Goal: Task Accomplishment & Management: Complete application form

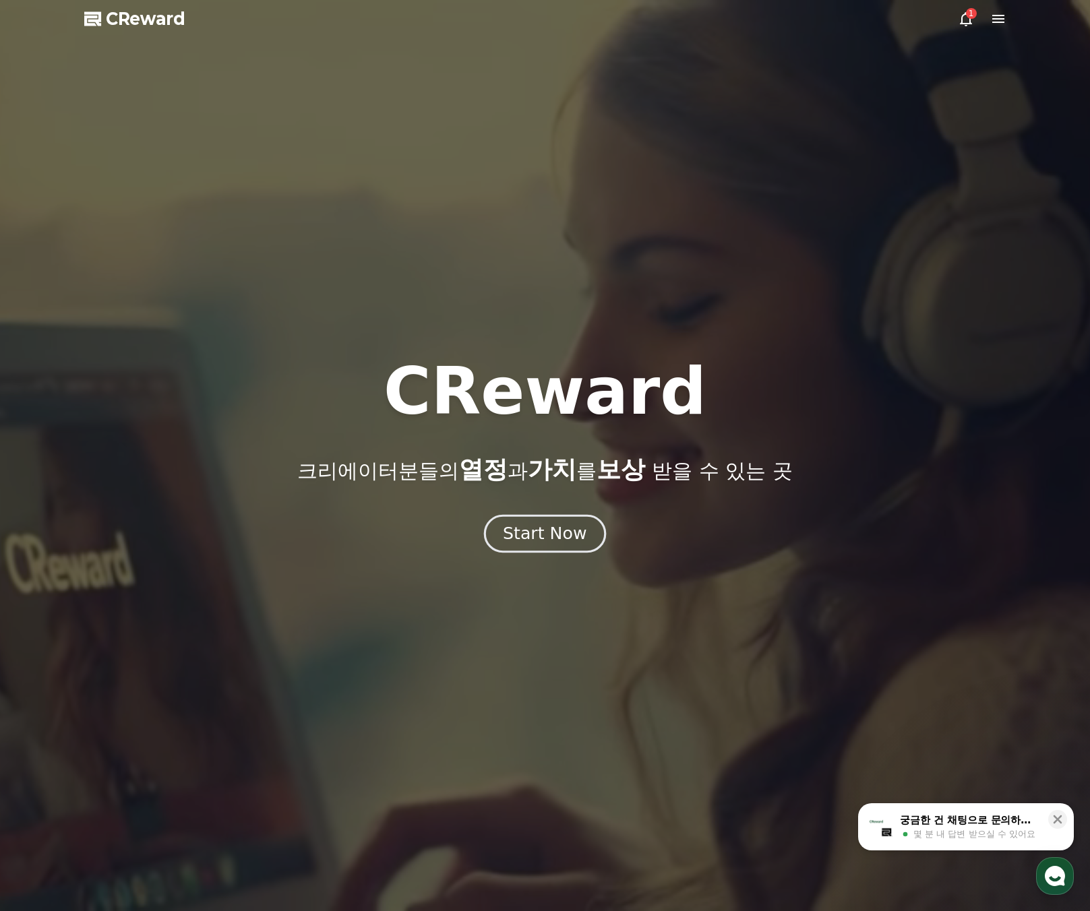
click at [554, 550] on button "Start Now" at bounding box center [545, 534] width 122 height 38
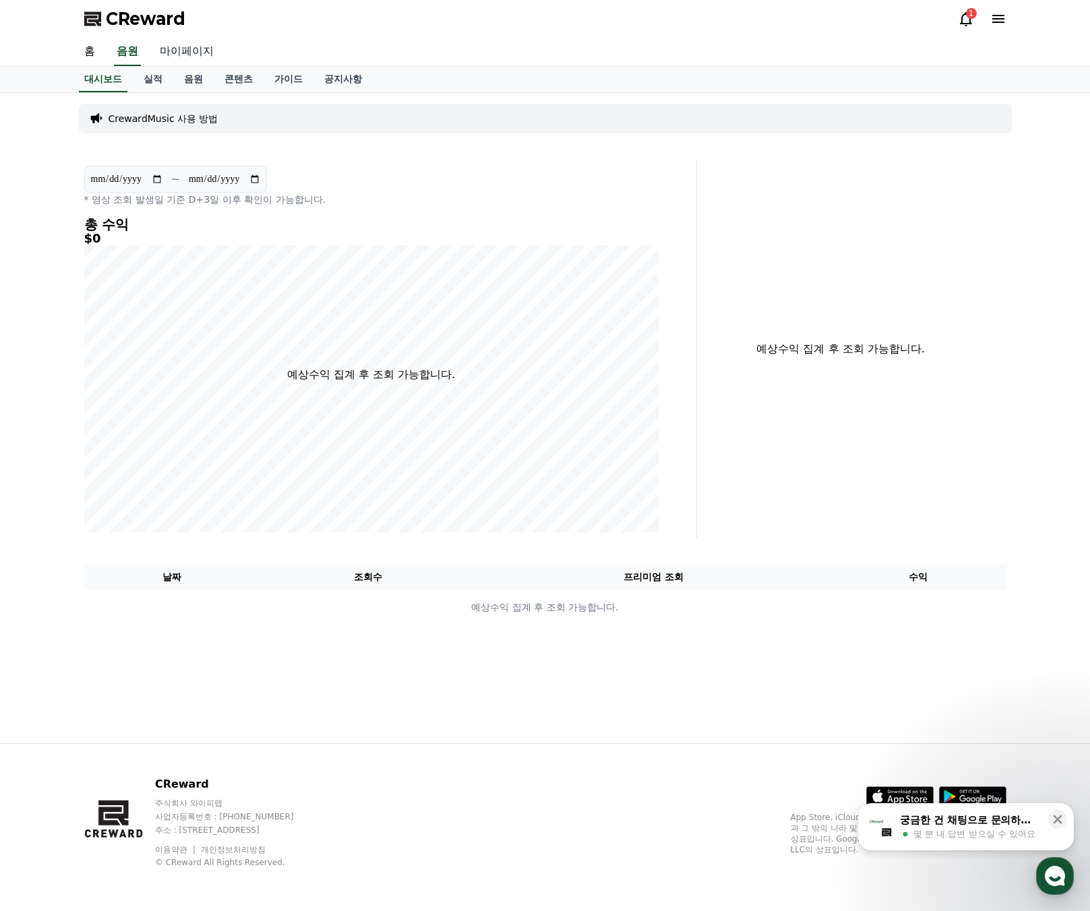
click at [183, 47] on link "마이페이지" at bounding box center [186, 52] width 75 height 28
select select "**********"
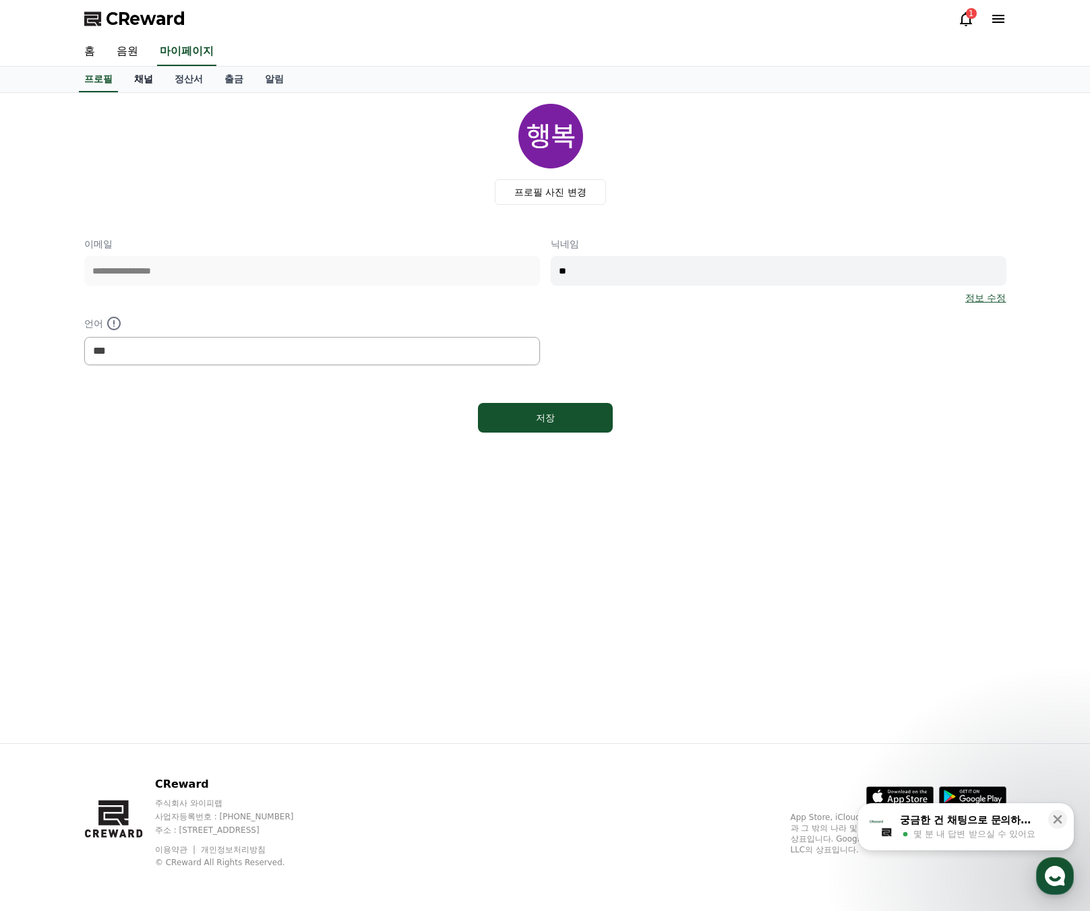
click at [146, 76] on link "채널" at bounding box center [143, 80] width 40 height 26
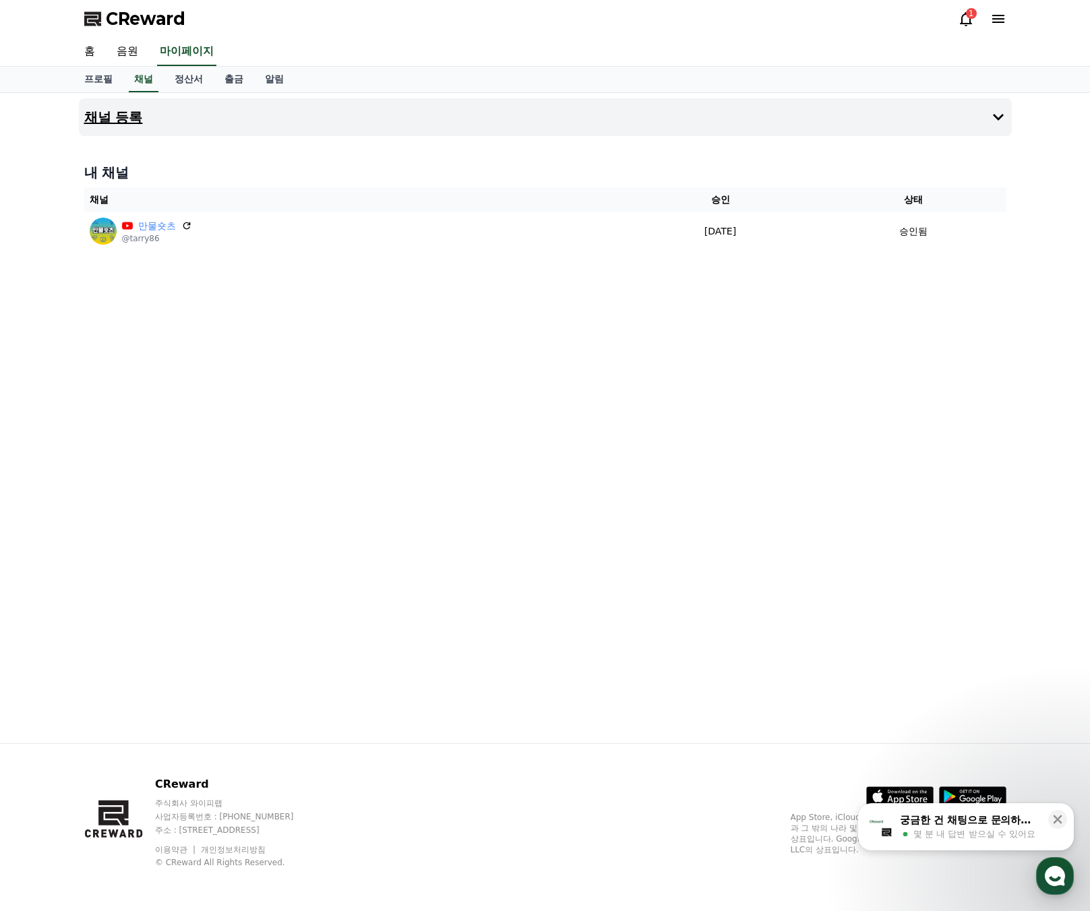
click at [137, 114] on h4 "채널 등록" at bounding box center [113, 117] width 59 height 15
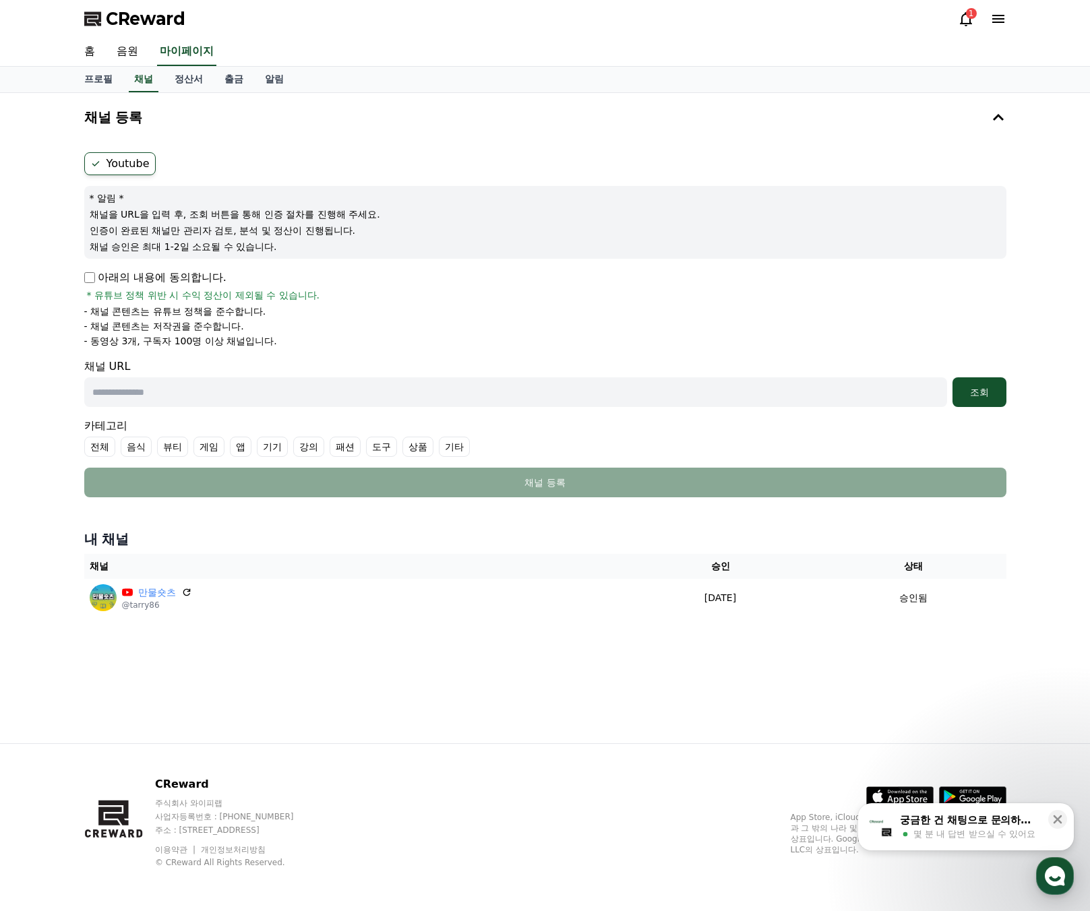
click at [127, 396] on input "text" at bounding box center [515, 392] width 863 height 30
paste input "**********"
type input "**********"
click at [968, 398] on div "조회" at bounding box center [979, 392] width 43 height 13
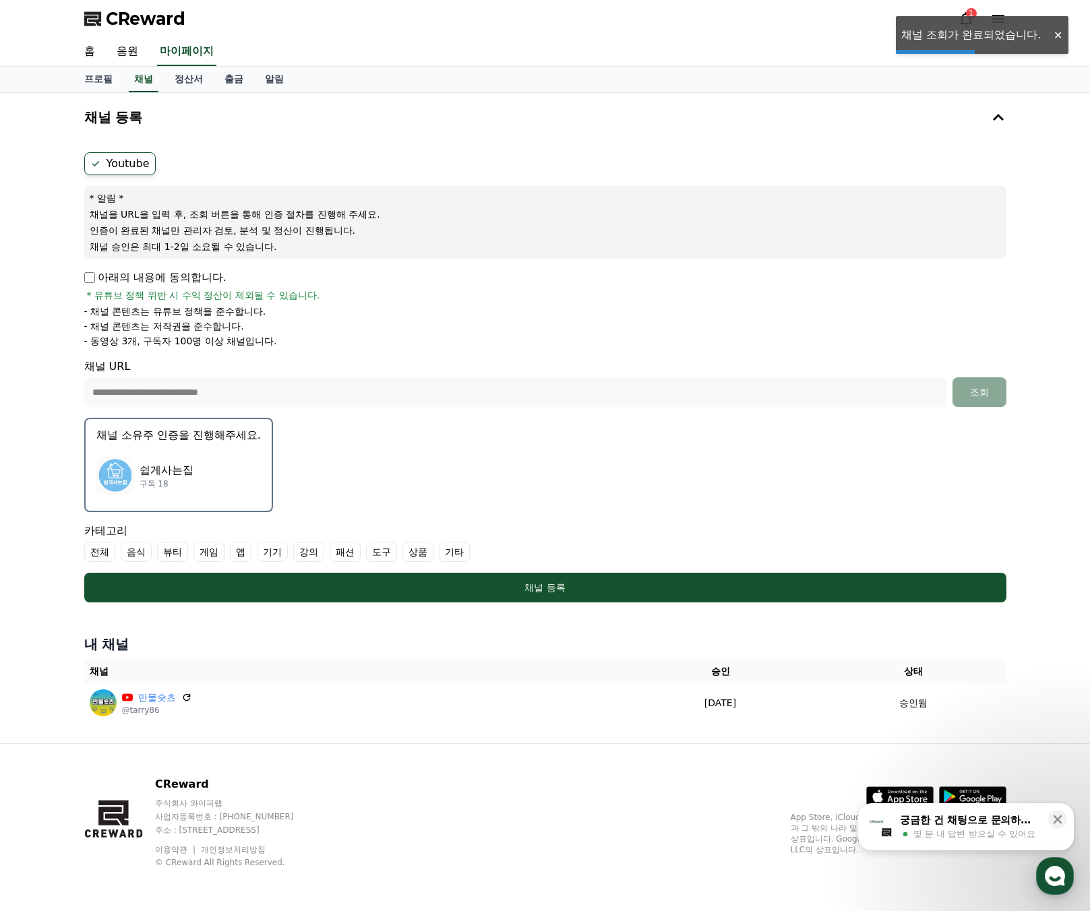
click at [167, 477] on p "쉽게사는집" at bounding box center [167, 470] width 54 height 16
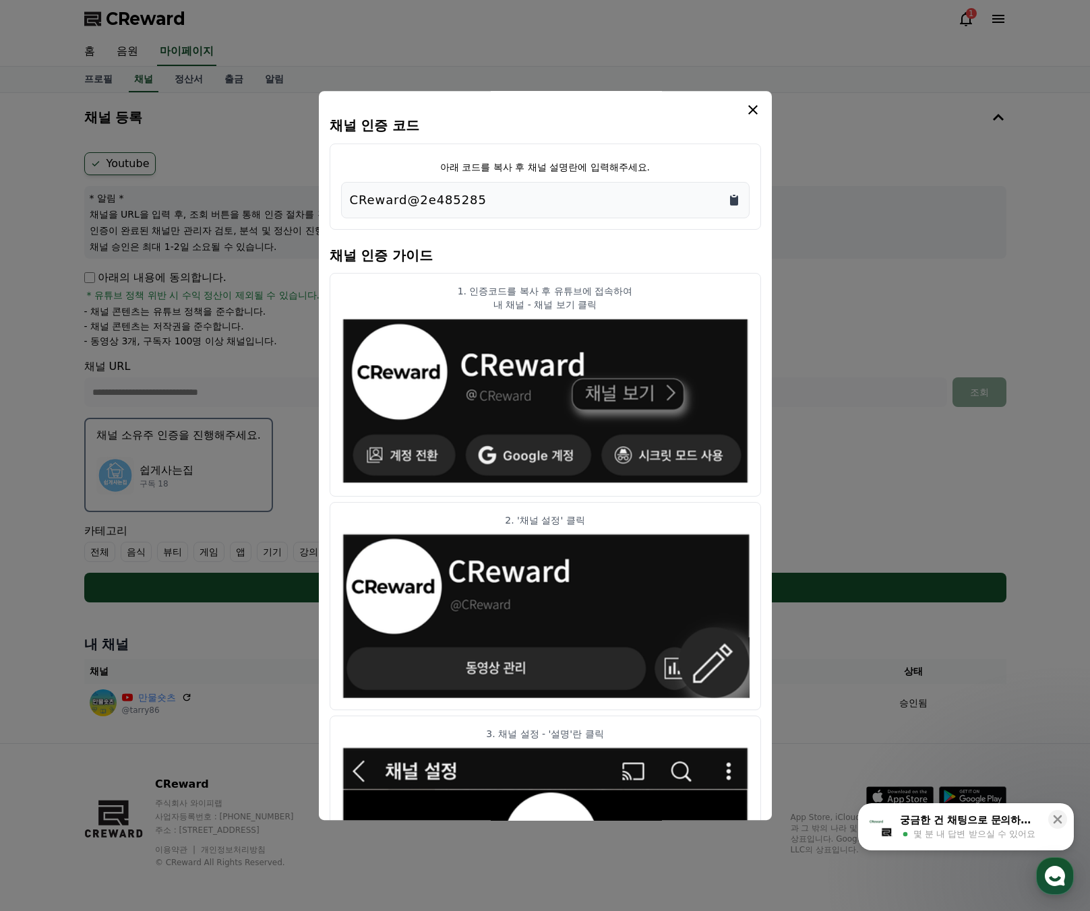
click at [731, 204] on icon "Copy to clipboard" at bounding box center [734, 200] width 8 height 10
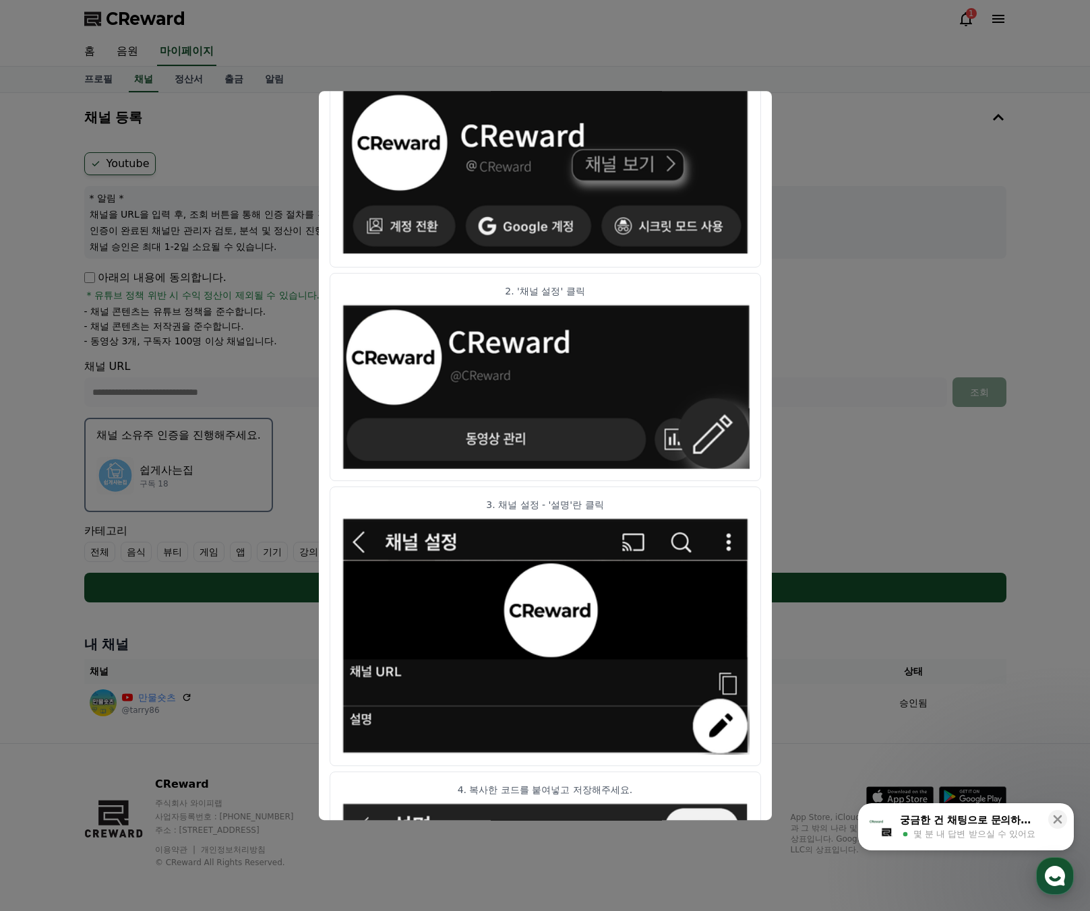
scroll to position [434, 0]
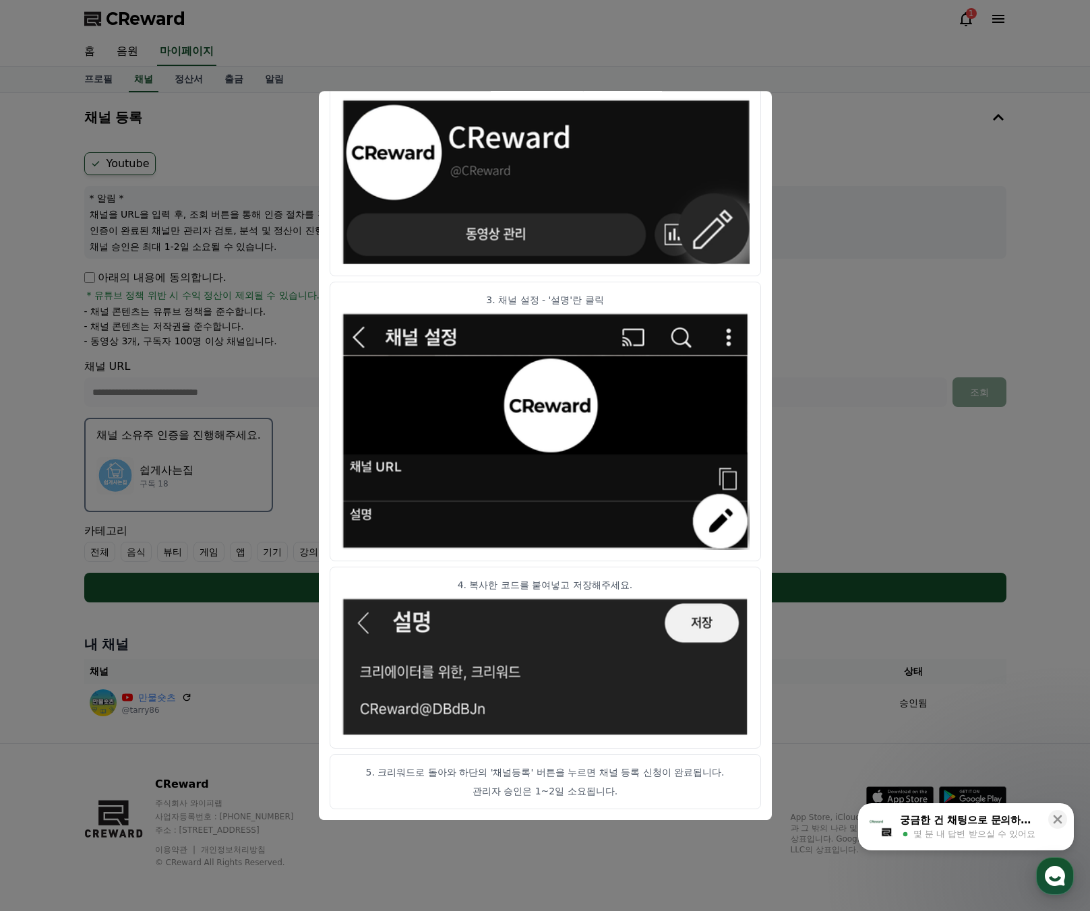
click at [838, 377] on button "close modal" at bounding box center [545, 455] width 1090 height 911
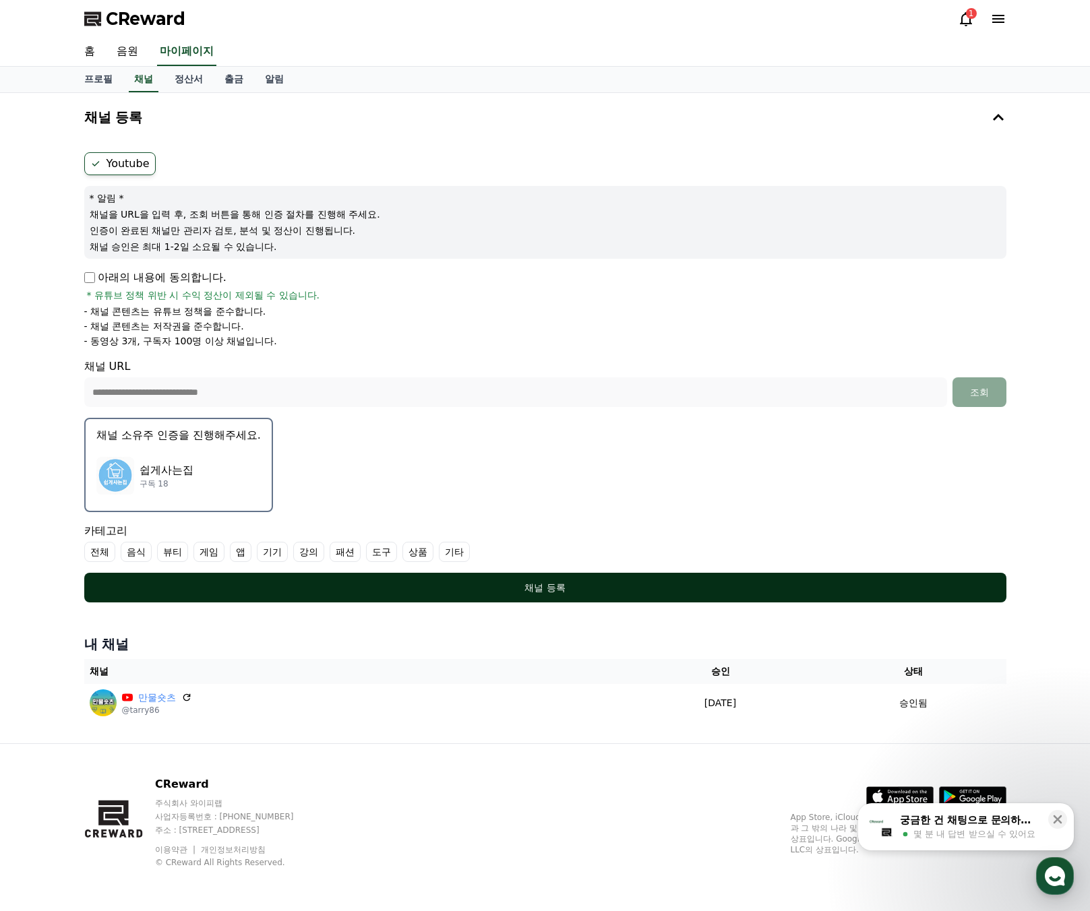
click at [617, 588] on div "채널 등록" at bounding box center [545, 587] width 868 height 13
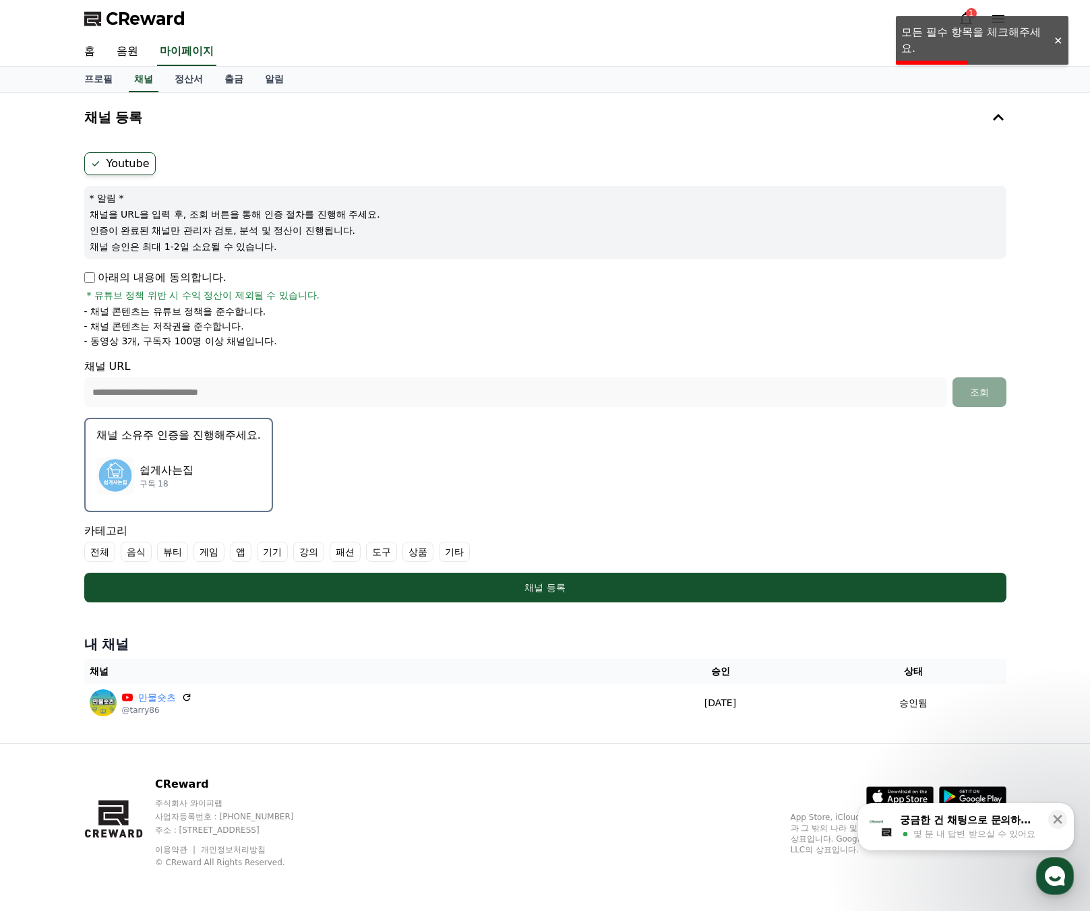
click at [82, 276] on div "**********" at bounding box center [545, 377] width 933 height 461
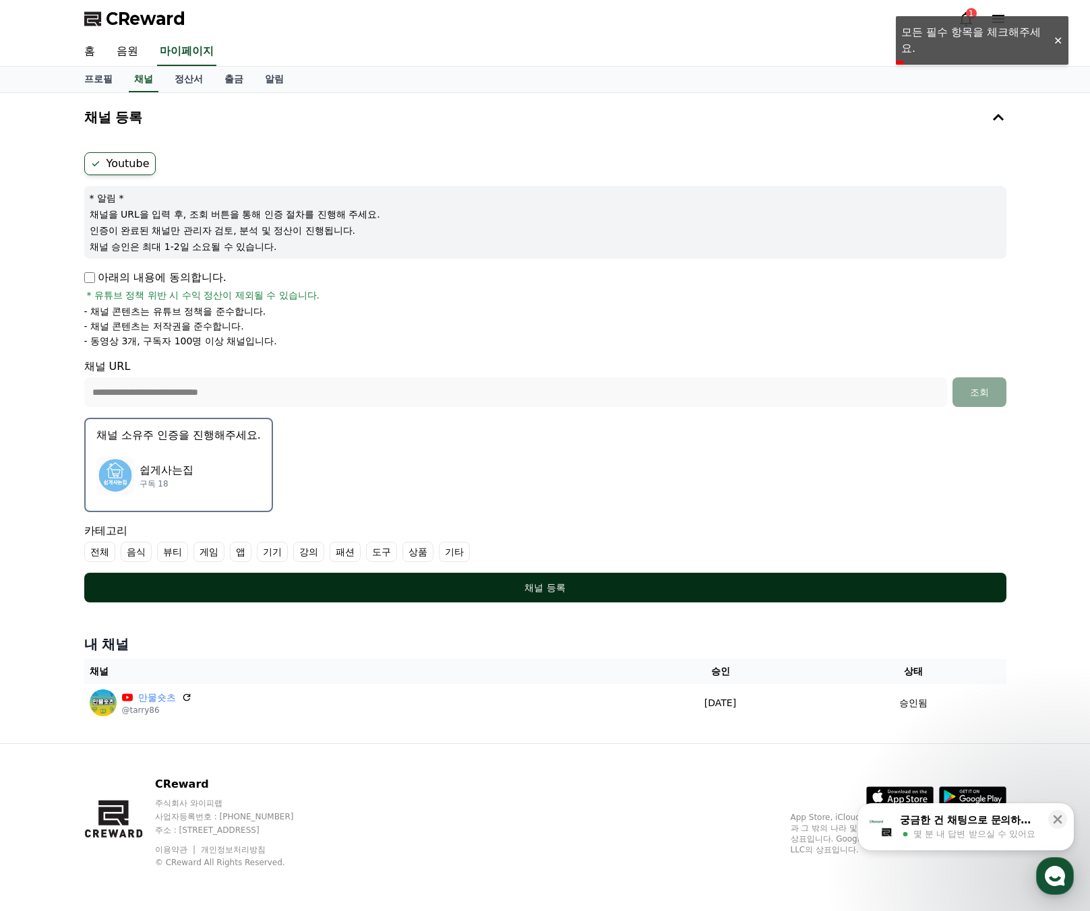
click at [554, 584] on div "채널 등록" at bounding box center [545, 587] width 868 height 13
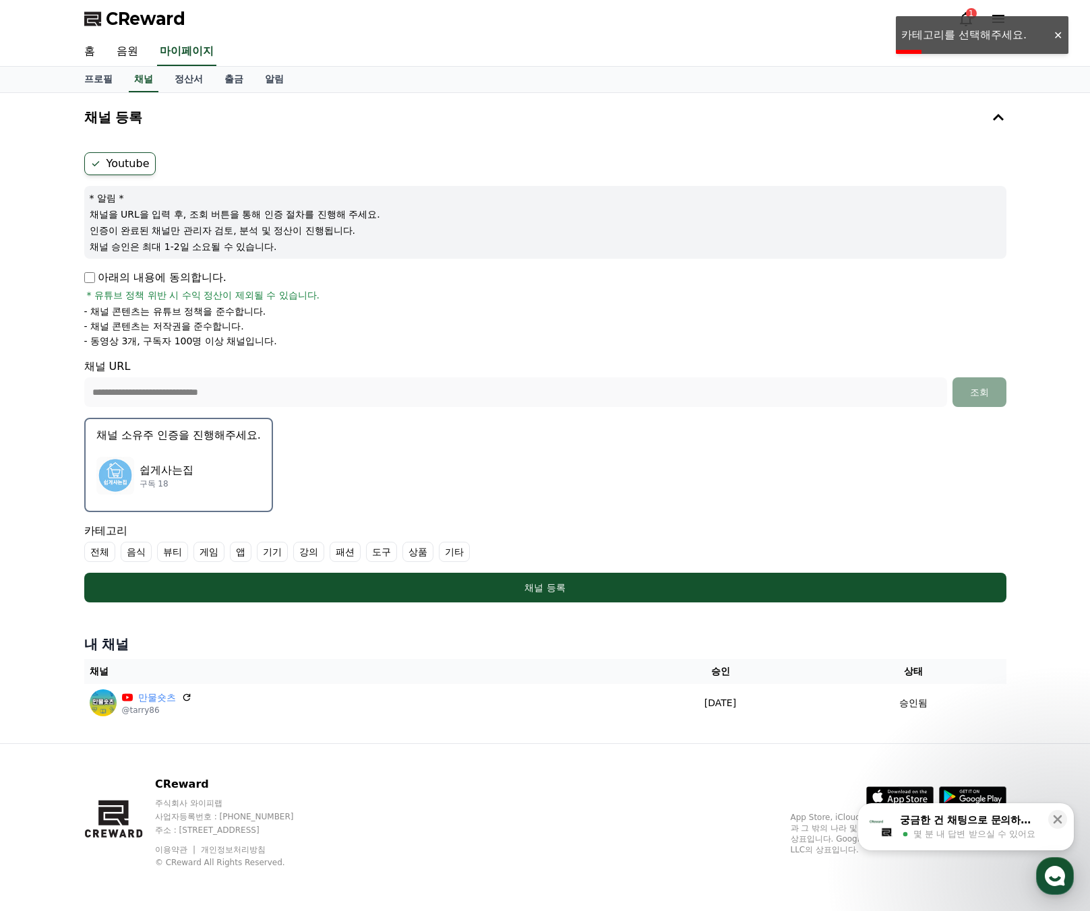
click at [458, 552] on label "기타" at bounding box center [454, 552] width 31 height 20
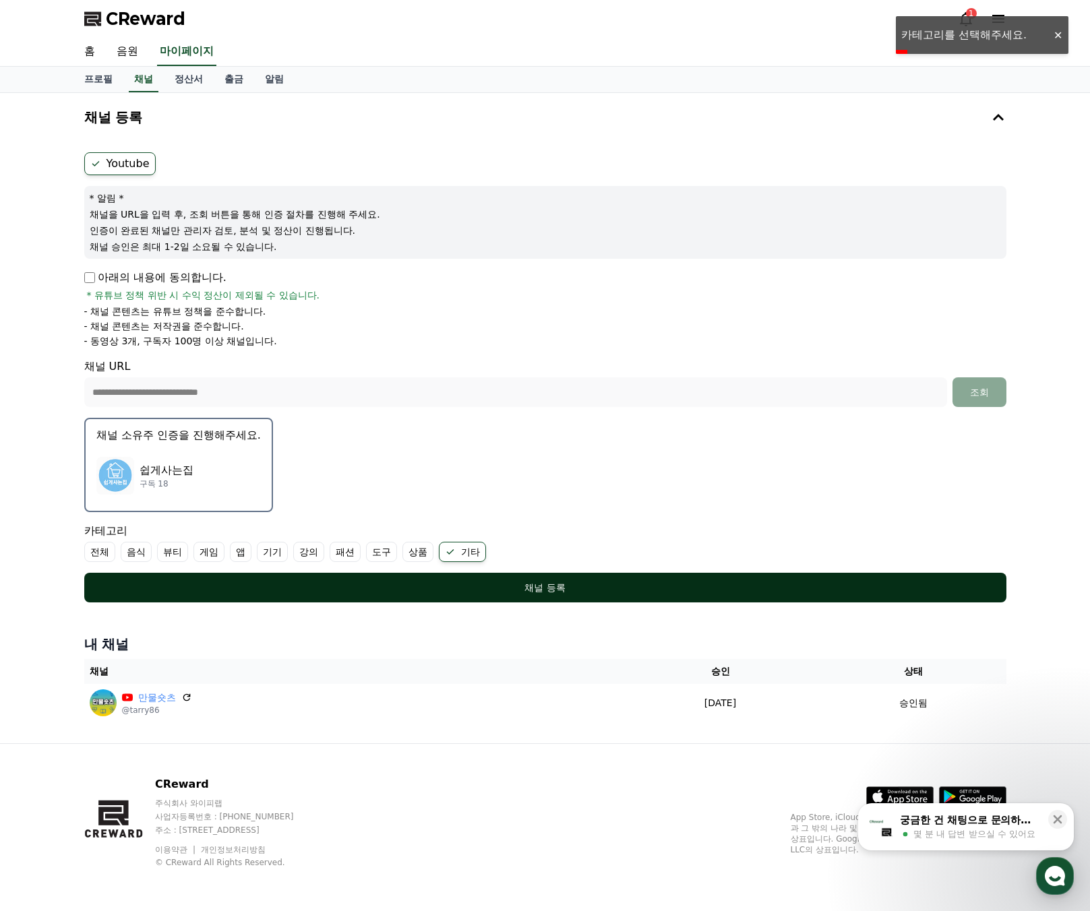
click at [508, 580] on button "채널 등록" at bounding box center [545, 588] width 922 height 30
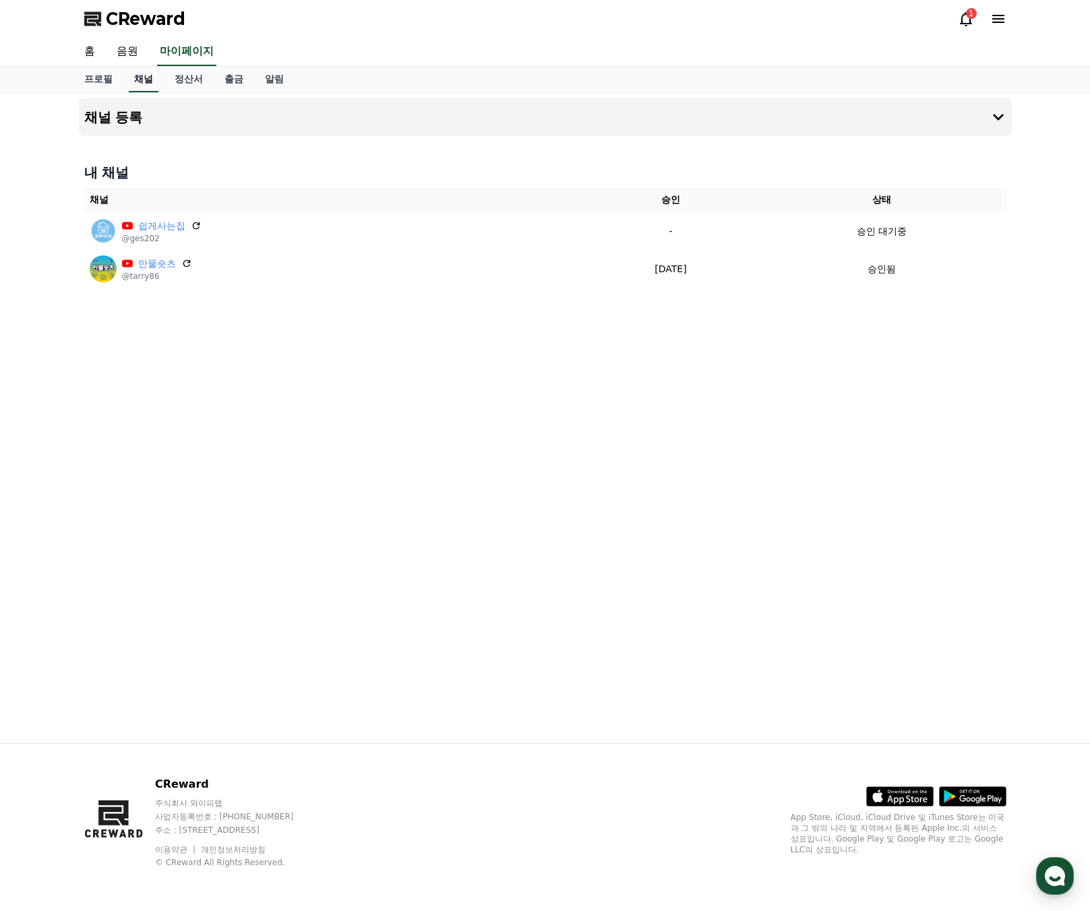
click at [140, 83] on link "채널" at bounding box center [144, 80] width 30 height 26
click at [99, 86] on link "프로필" at bounding box center [98, 80] width 50 height 26
click at [87, 55] on link "홈" at bounding box center [89, 52] width 32 height 28
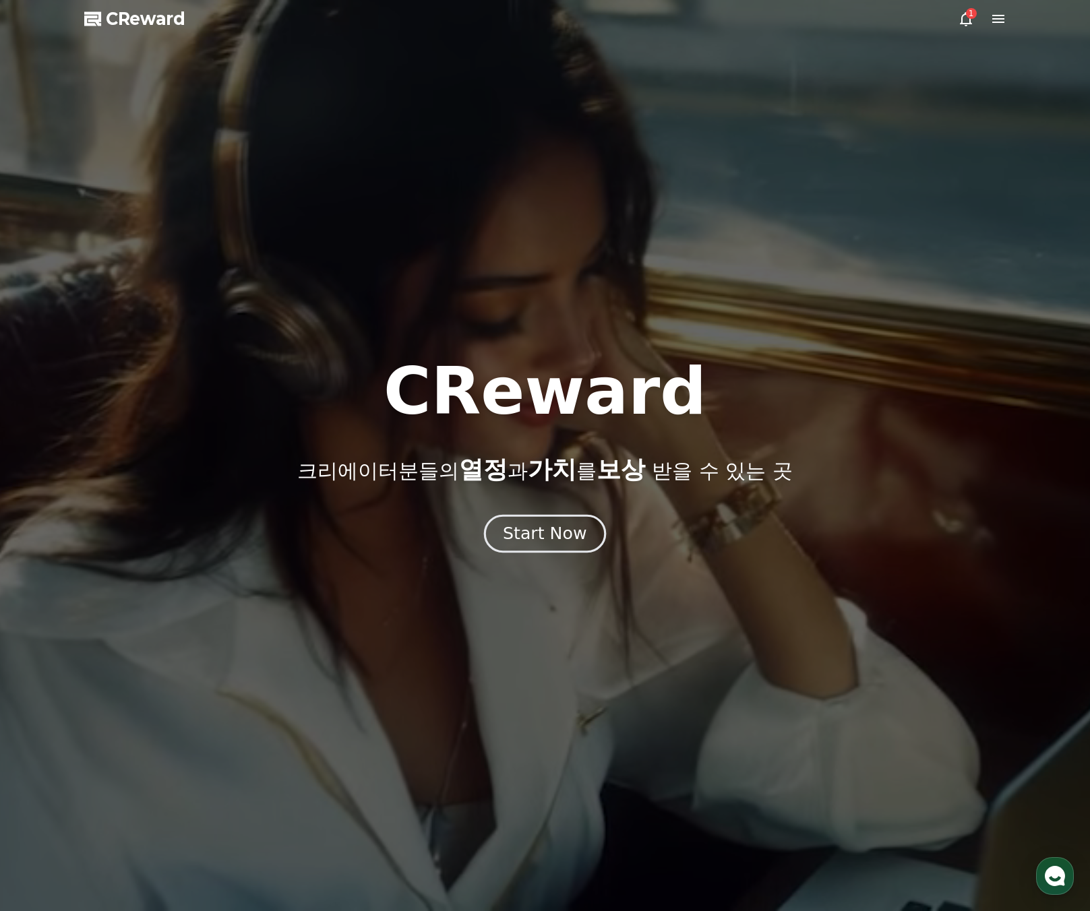
click at [550, 549] on button "Start Now" at bounding box center [545, 534] width 122 height 38
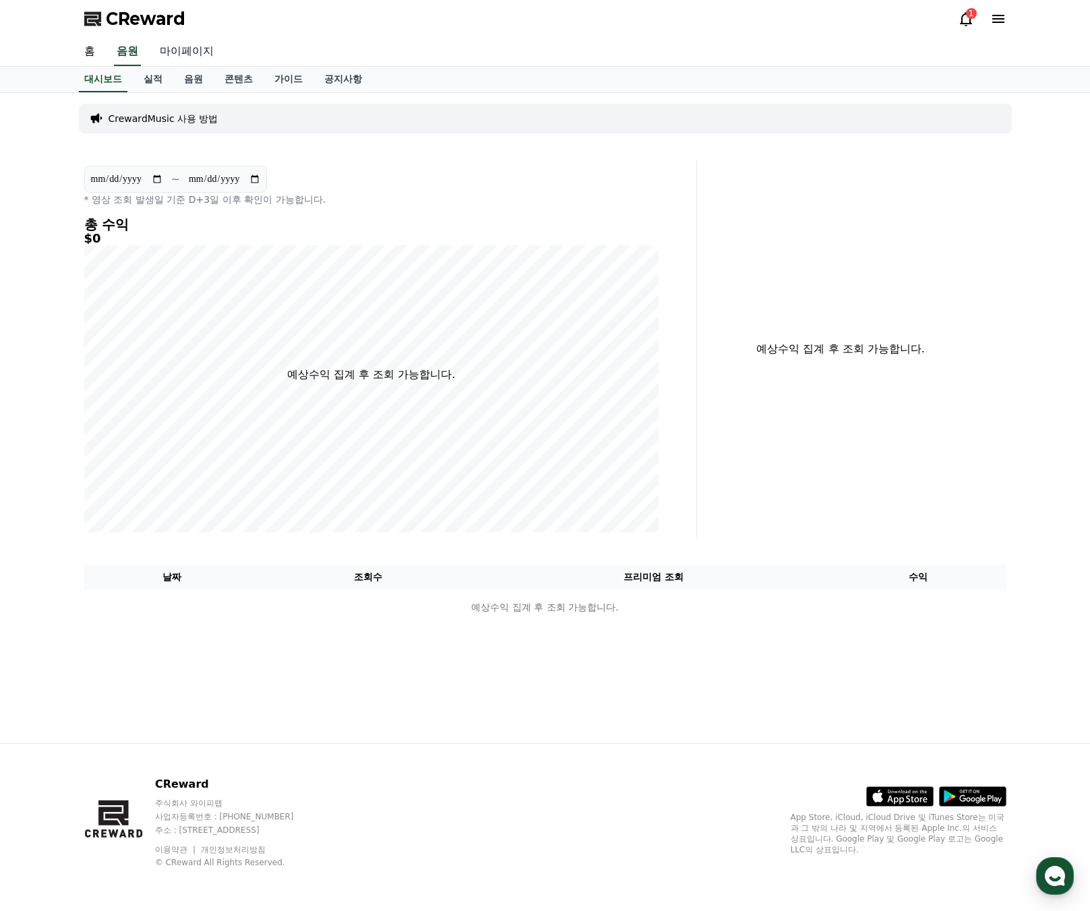
click at [179, 51] on link "마이페이지" at bounding box center [186, 52] width 75 height 28
select select "**********"
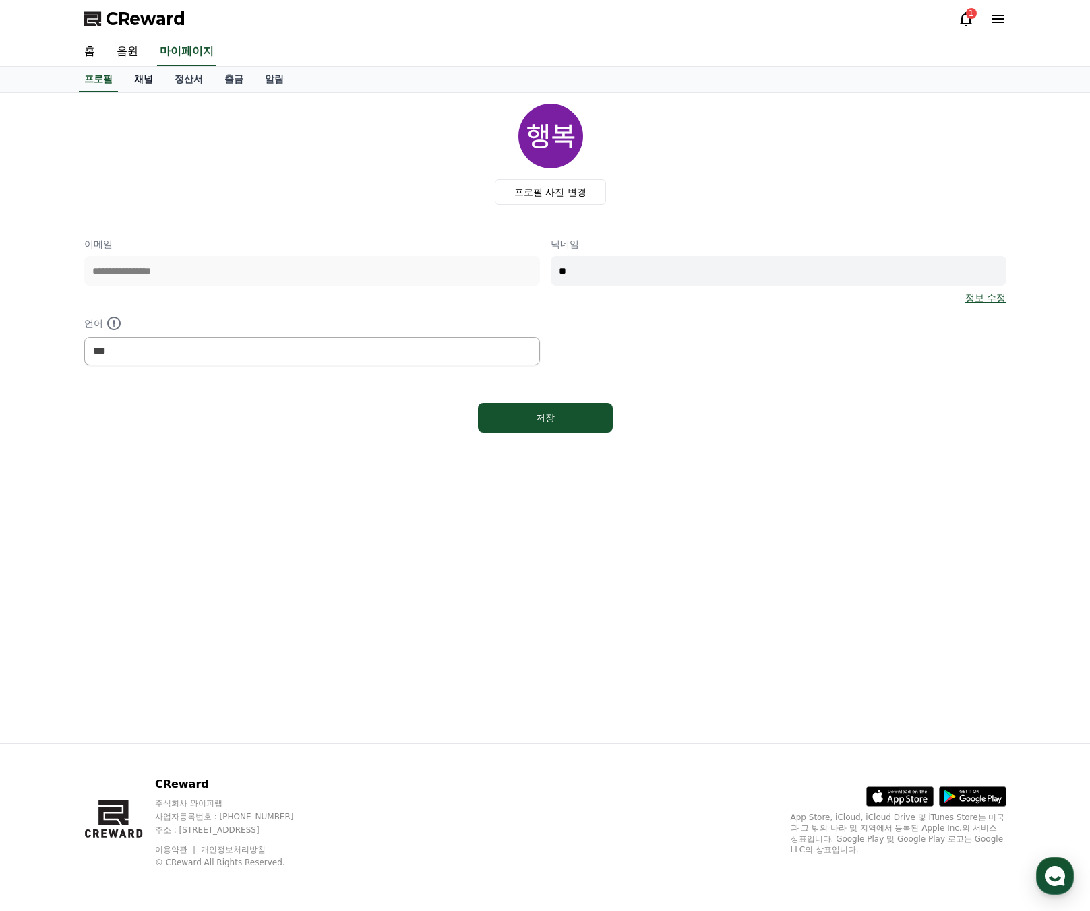
click at [148, 81] on link "채널" at bounding box center [143, 80] width 40 height 26
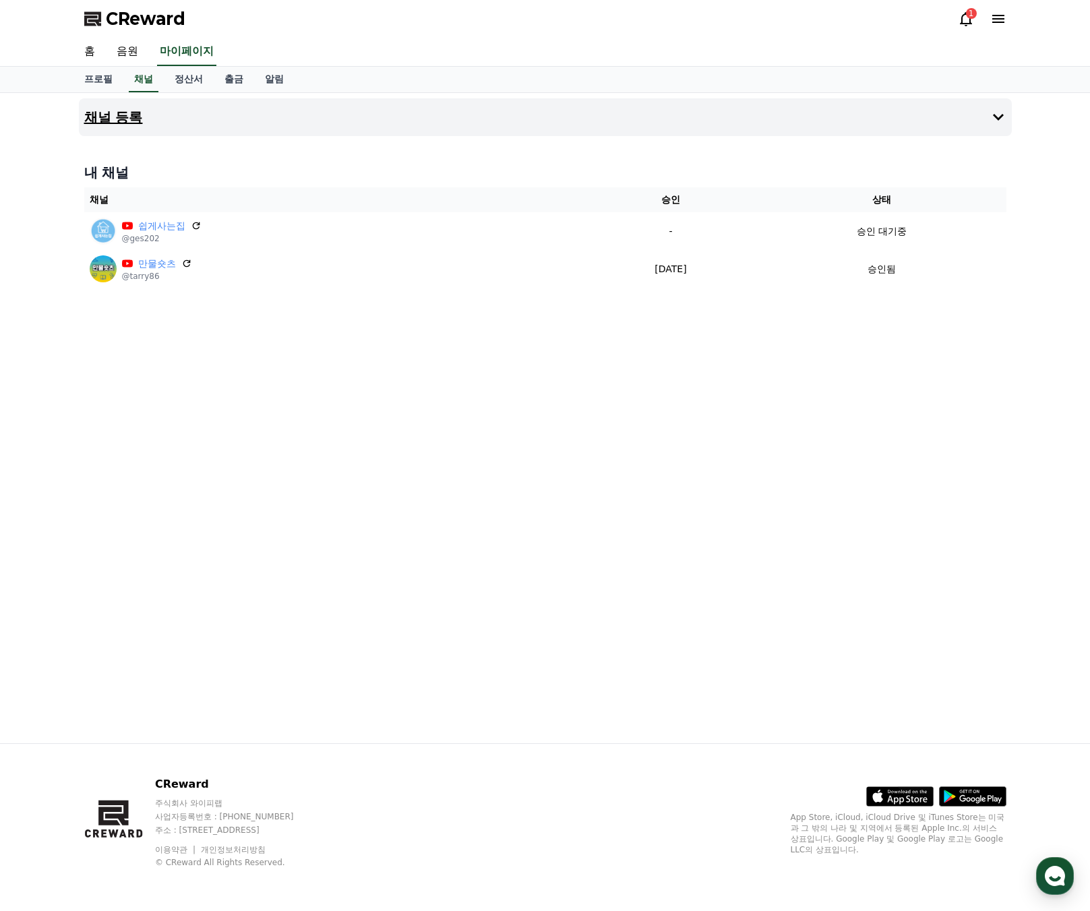
click at [126, 110] on h4 "채널 등록" at bounding box center [113, 117] width 59 height 15
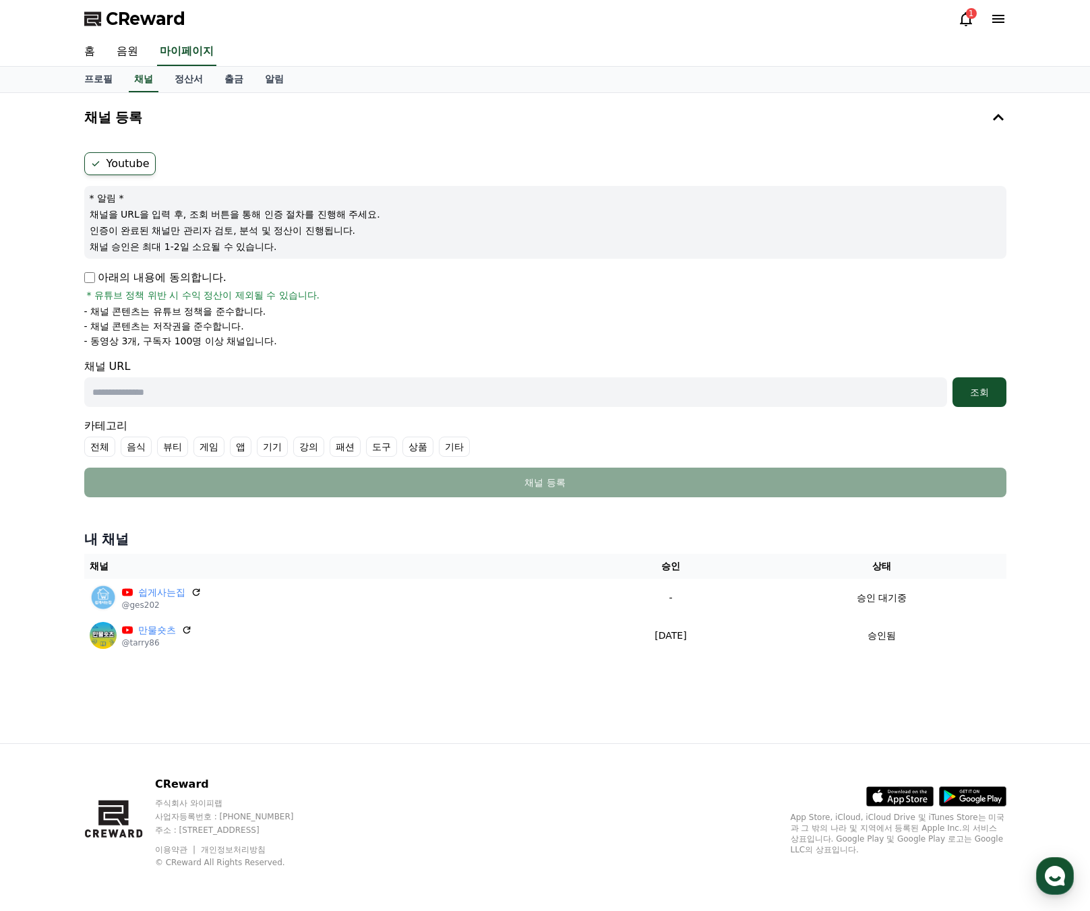
click at [133, 402] on input "text" at bounding box center [515, 392] width 863 height 30
paste input "**********"
type input "**********"
click at [980, 392] on div "조회" at bounding box center [979, 392] width 43 height 13
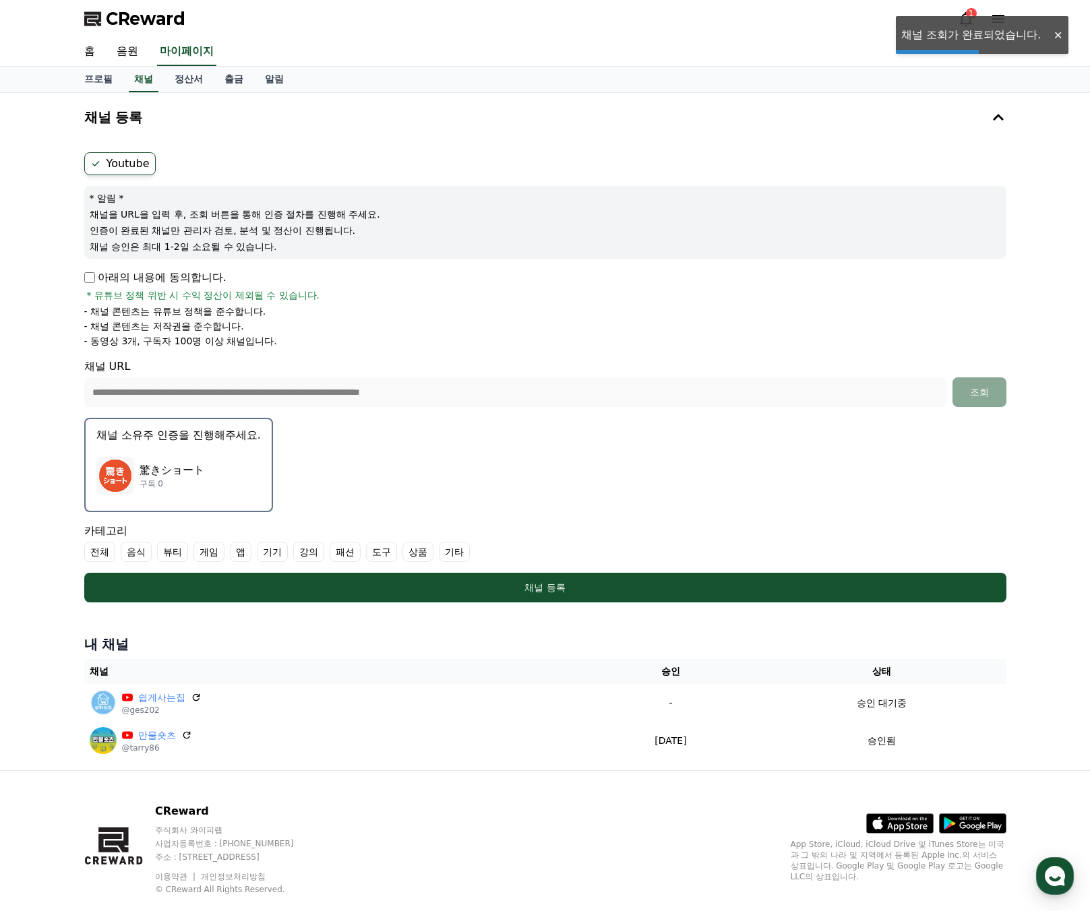
click at [176, 471] on p "驚きショート" at bounding box center [172, 470] width 65 height 16
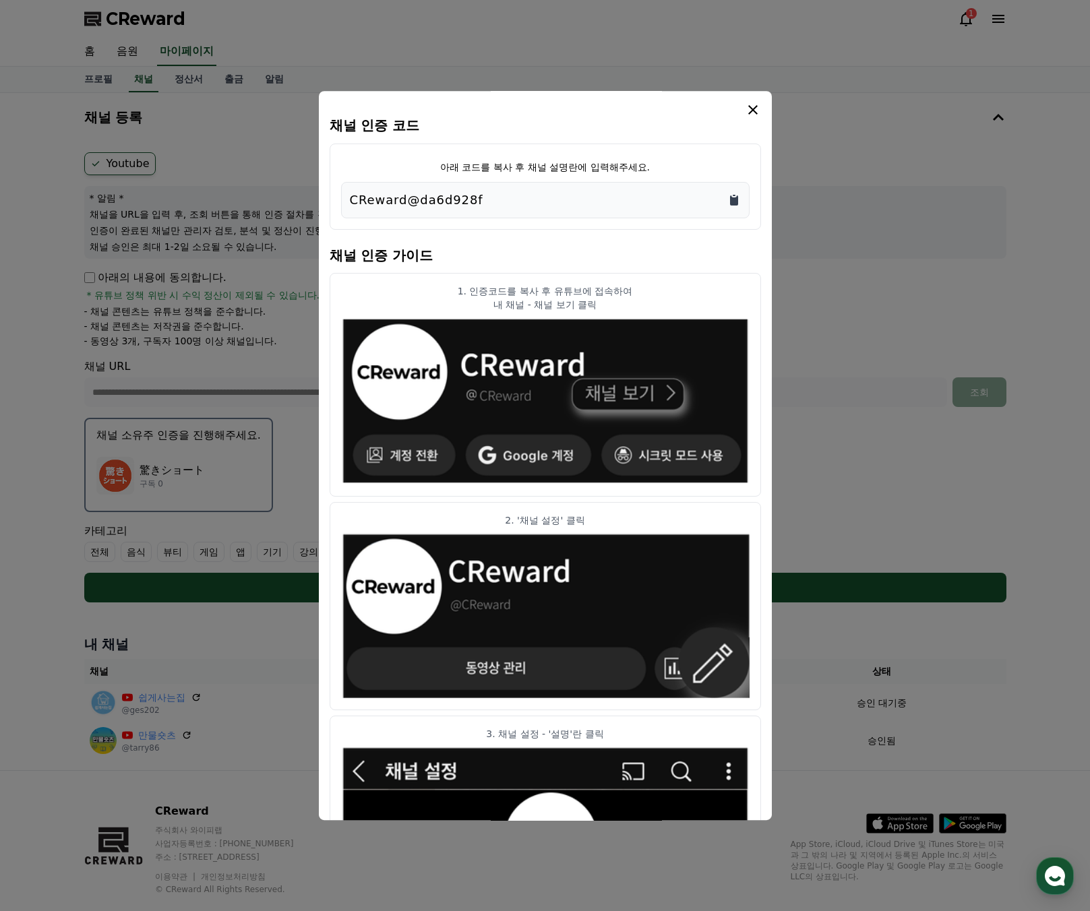
click at [733, 200] on icon "Copy to clipboard" at bounding box center [734, 200] width 8 height 10
click at [755, 111] on icon "modal" at bounding box center [753, 110] width 16 height 16
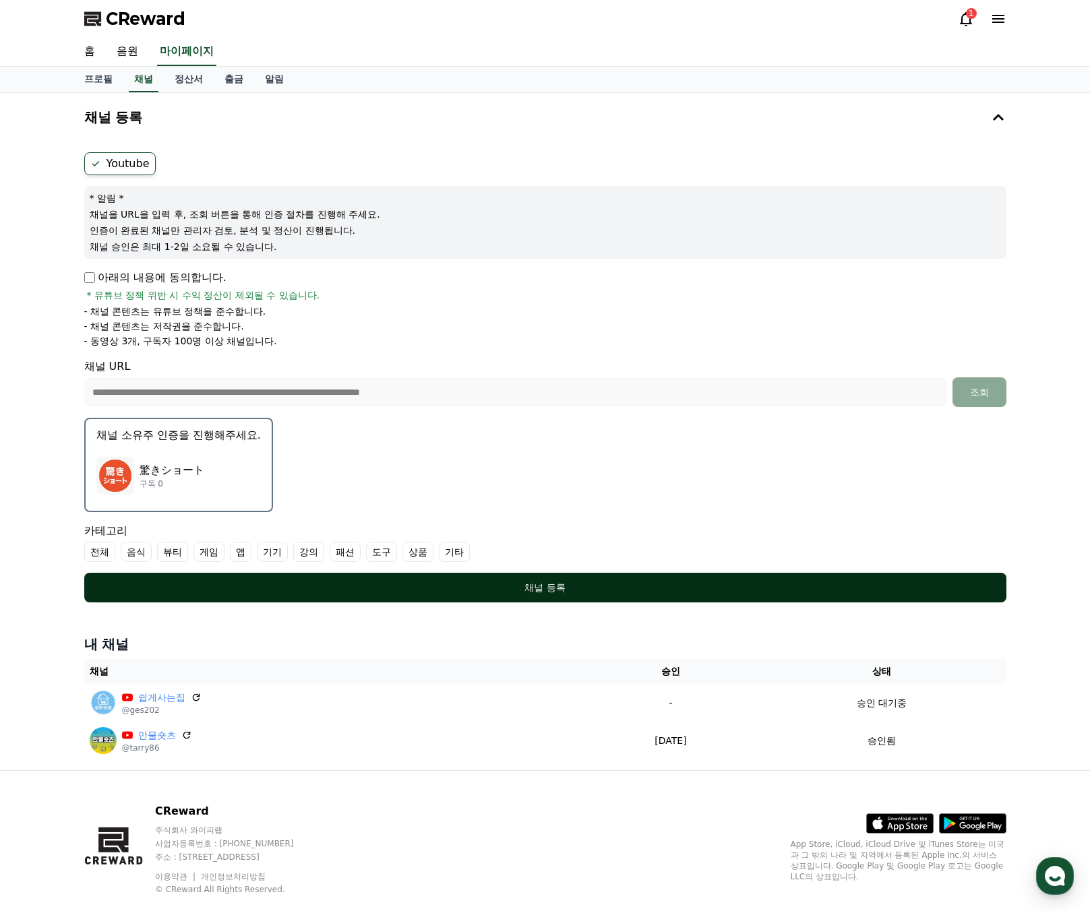
click at [521, 598] on button "채널 등록" at bounding box center [545, 588] width 922 height 30
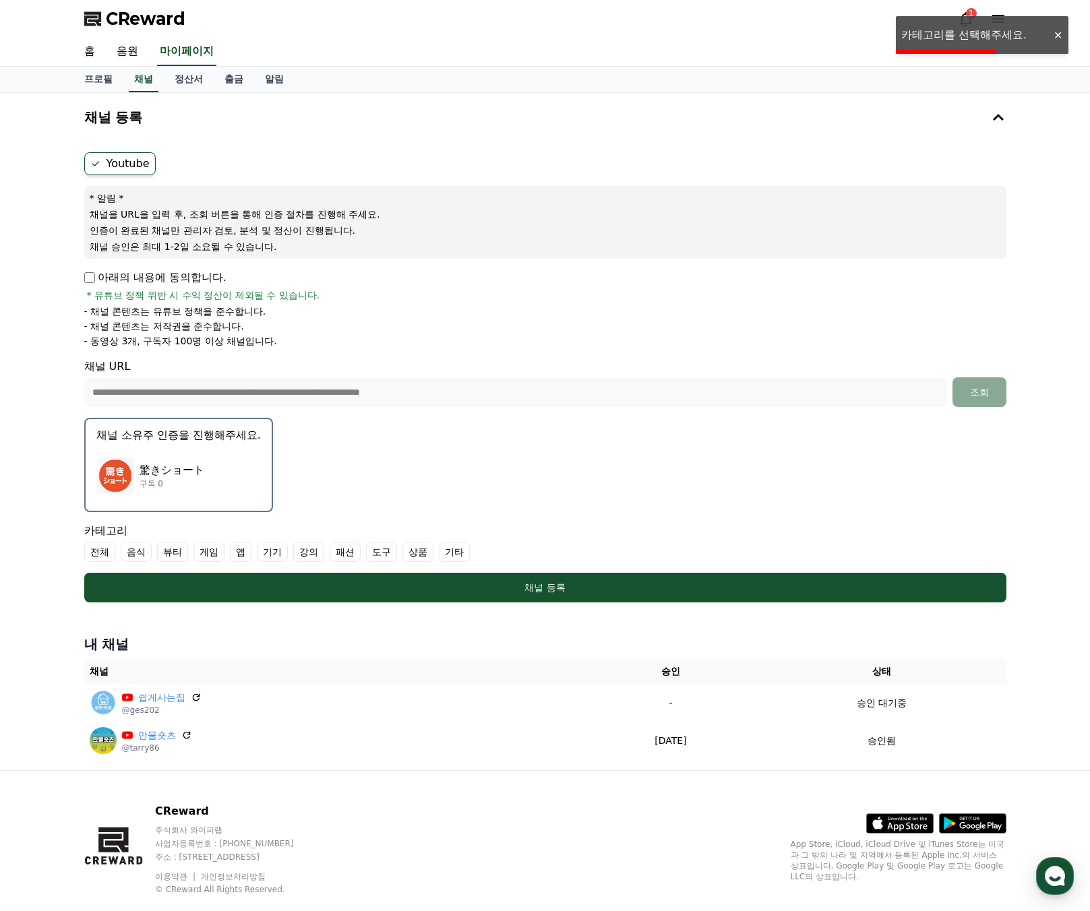
click at [449, 551] on label "기타" at bounding box center [454, 552] width 31 height 20
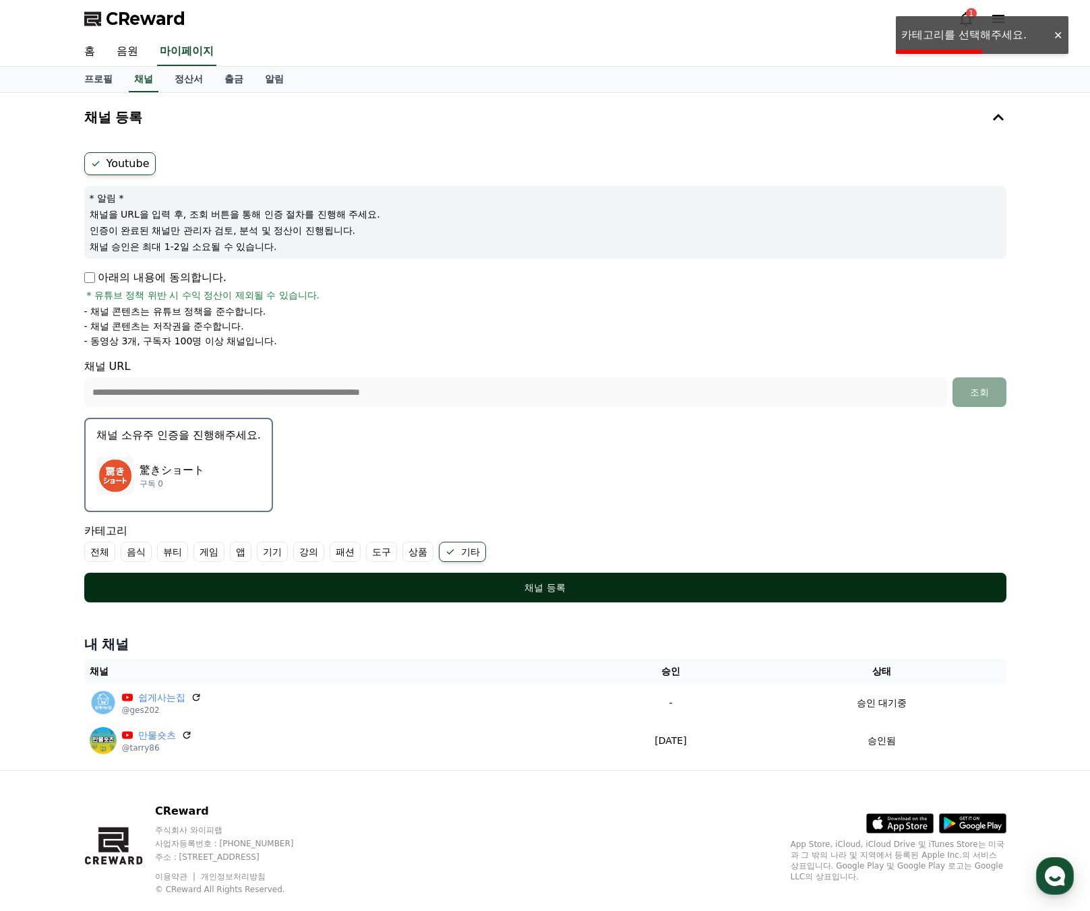
click at [514, 584] on div "채널 등록" at bounding box center [545, 587] width 868 height 13
